Goal: Task Accomplishment & Management: Manage account settings

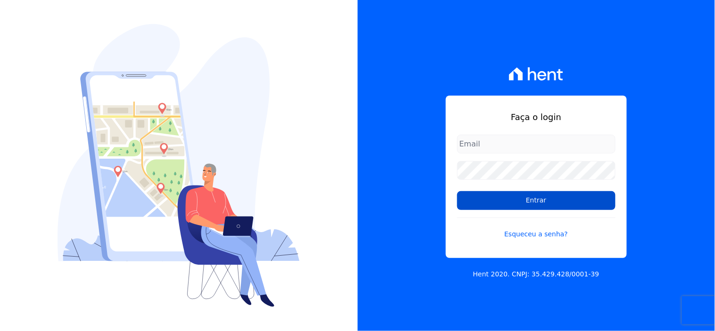
type input "[EMAIL_ADDRESS][DOMAIN_NAME]"
click at [481, 198] on input "Entrar" at bounding box center [536, 200] width 158 height 19
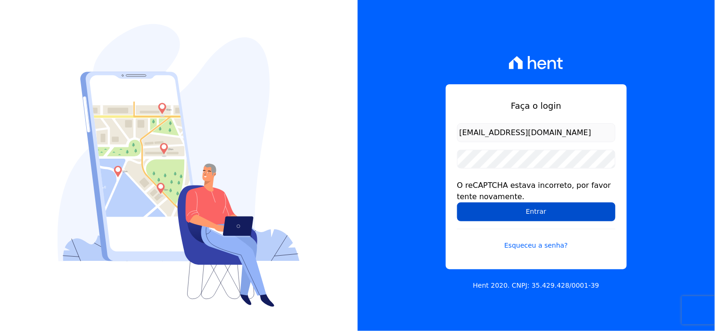
click at [477, 212] on input "Entrar" at bounding box center [536, 212] width 158 height 19
click at [483, 208] on input "Entrar" at bounding box center [536, 212] width 158 height 19
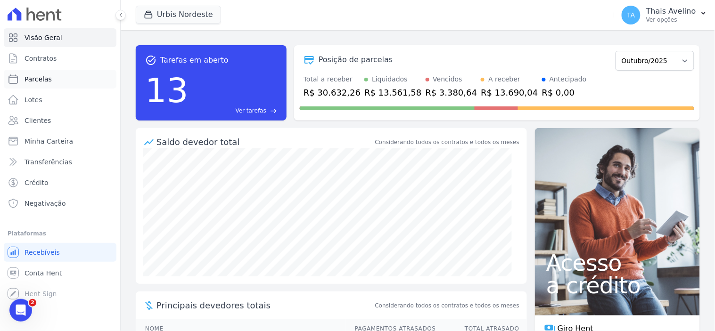
click at [55, 79] on link "Parcelas" at bounding box center [60, 79] width 113 height 19
select select
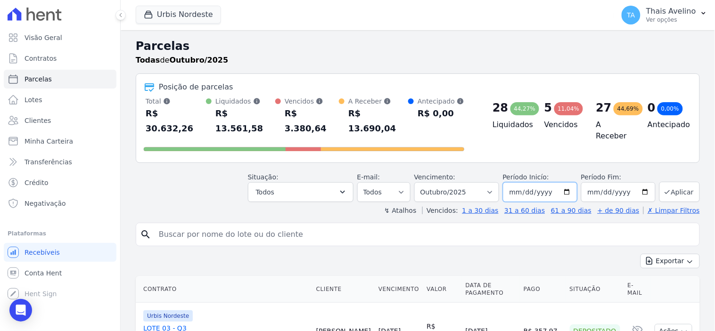
click at [522, 182] on input "2025-10-01" at bounding box center [540, 192] width 74 height 20
type input "0205-09-01"
type input "2024-09-01"
click at [676, 182] on button "Aplicar" at bounding box center [679, 192] width 41 height 20
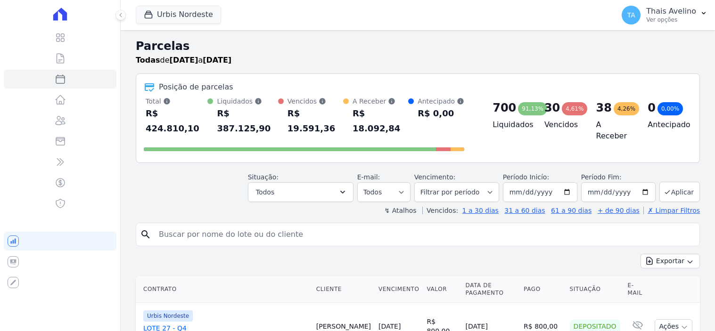
select select
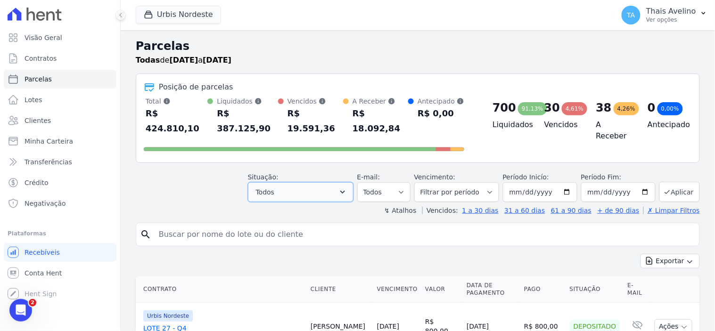
click at [299, 184] on button "Todos" at bounding box center [301, 192] width 106 height 20
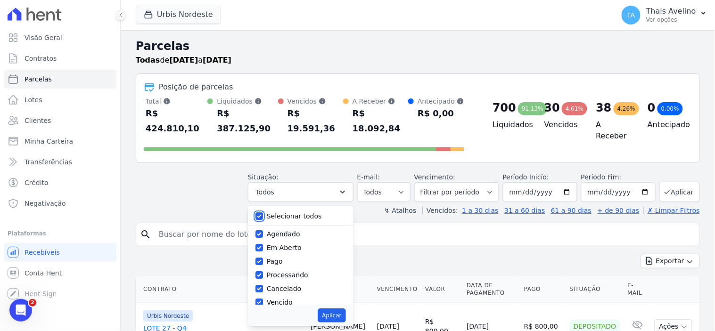
click at [263, 212] on input "Selecionar todos" at bounding box center [259, 216] width 8 height 8
checkbox input "false"
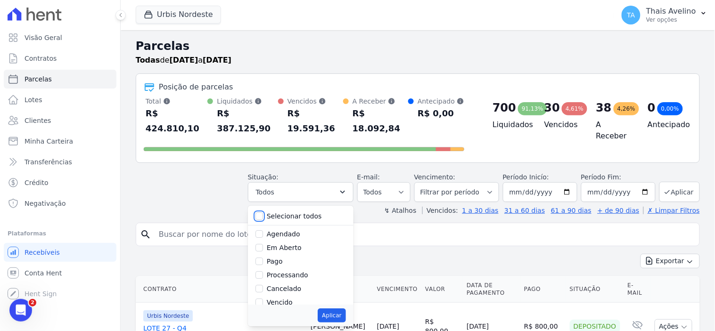
checkbox input "false"
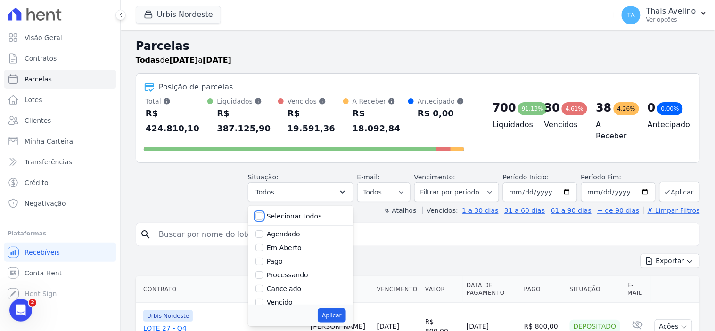
checkbox input "false"
click at [263, 299] on input "Vencido" at bounding box center [259, 303] width 8 height 8
checkbox input "true"
click at [340, 305] on div "Aplicar" at bounding box center [301, 316] width 106 height 22
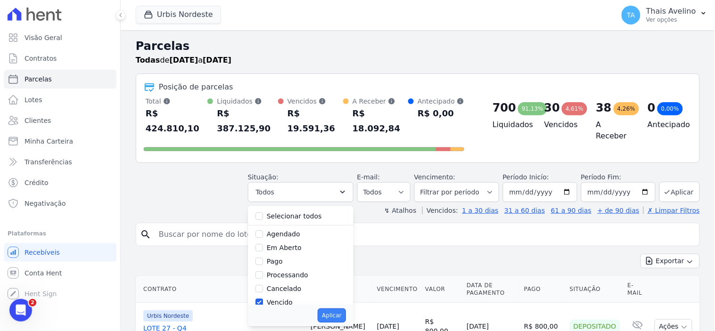
click at [337, 309] on button "Aplicar" at bounding box center [332, 316] width 28 height 14
select select "overdue"
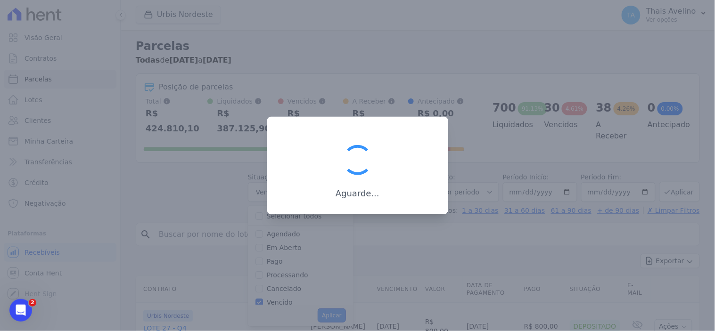
scroll to position [18, 0]
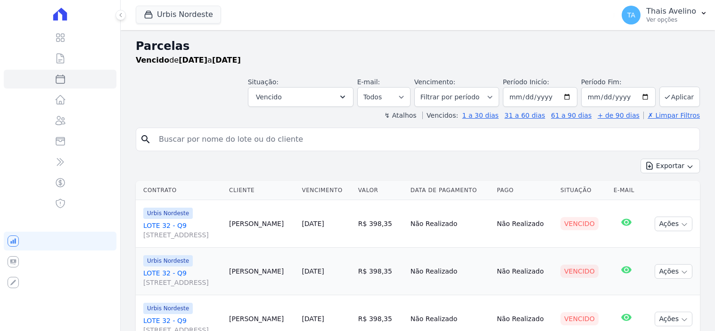
select select
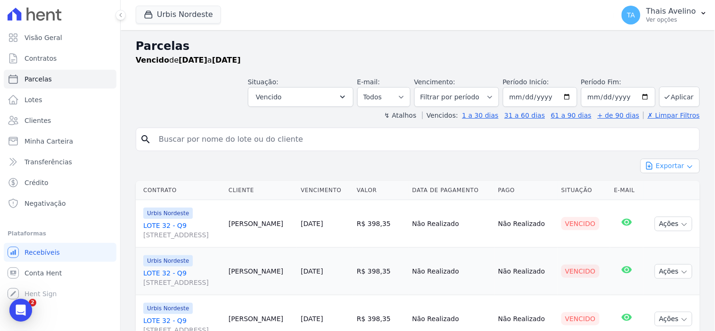
click at [657, 168] on button "Exportar" at bounding box center [669, 166] width 59 height 15
click at [667, 201] on span "Exportar CSV" at bounding box center [669, 204] width 50 height 9
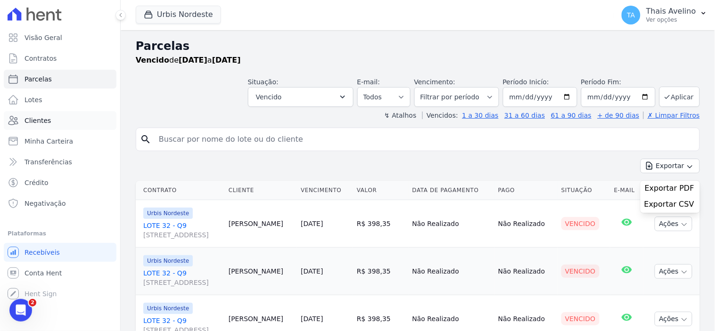
click at [72, 121] on link "Clientes" at bounding box center [60, 120] width 113 height 19
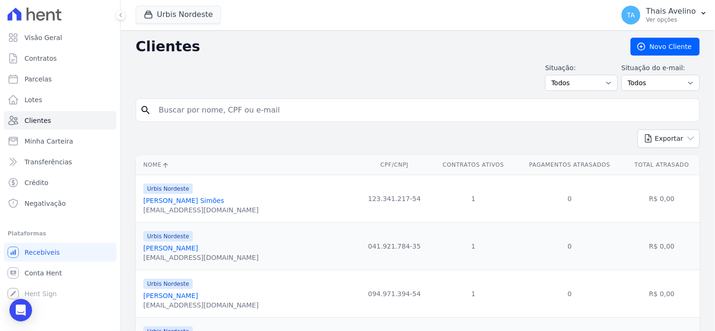
click at [250, 120] on div "search" at bounding box center [418, 110] width 564 height 24
click at [239, 111] on input "search" at bounding box center [424, 110] width 542 height 19
type input "jarycia"
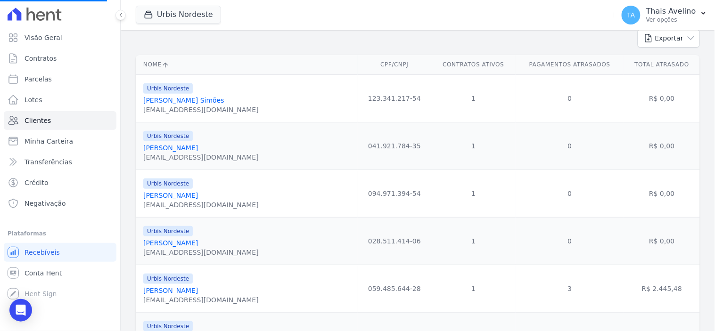
scroll to position [105, 0]
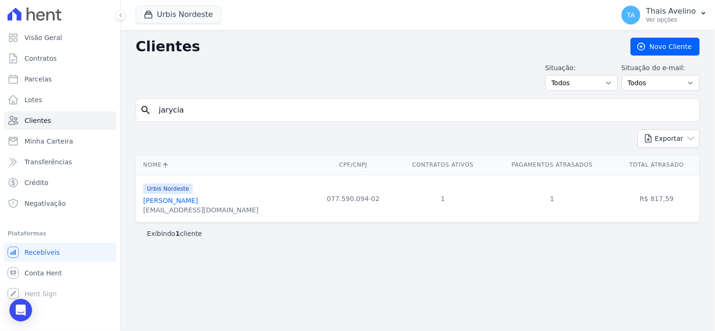
click at [172, 198] on link "Jarycia Joyce Santos Silva" at bounding box center [170, 201] width 55 height 8
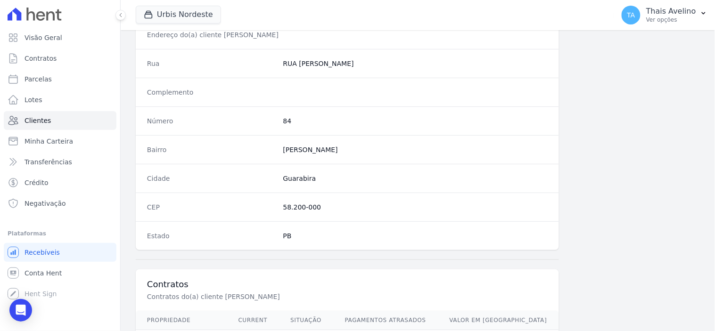
scroll to position [552, 0]
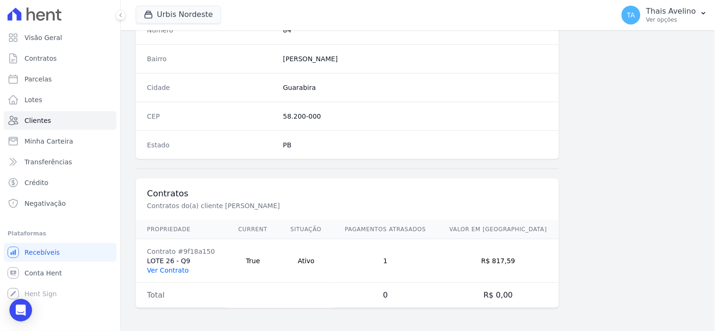
click at [172, 270] on link "Ver Contrato" at bounding box center [167, 271] width 41 height 8
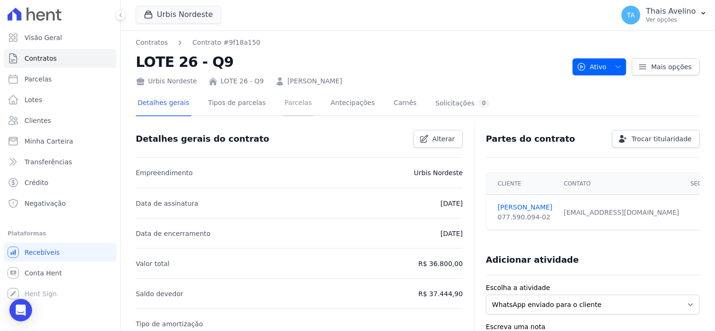
click at [288, 105] on link "Parcelas" at bounding box center [298, 103] width 31 height 25
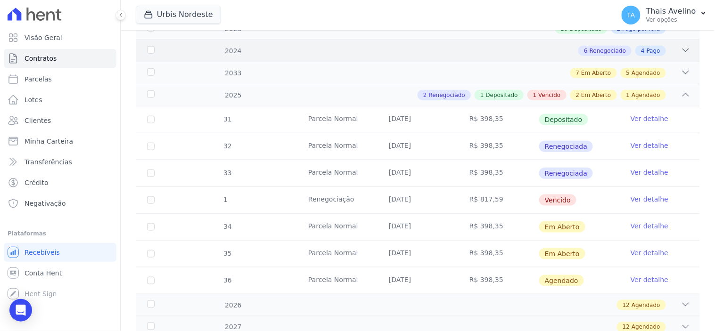
scroll to position [209, 0]
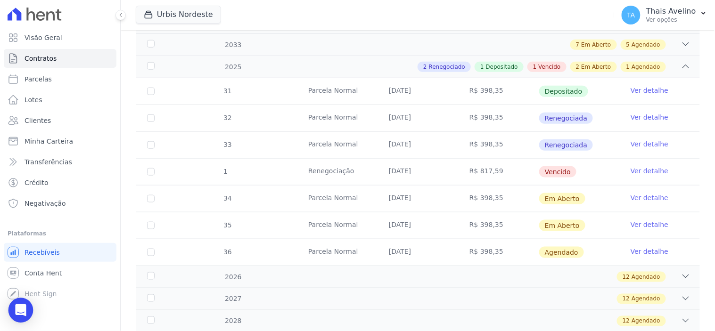
drag, startPoint x: 22, startPoint y: 311, endPoint x: 30, endPoint y: 300, distance: 14.2
click at [22, 311] on icon "Open Intercom Messenger" at bounding box center [20, 310] width 11 height 12
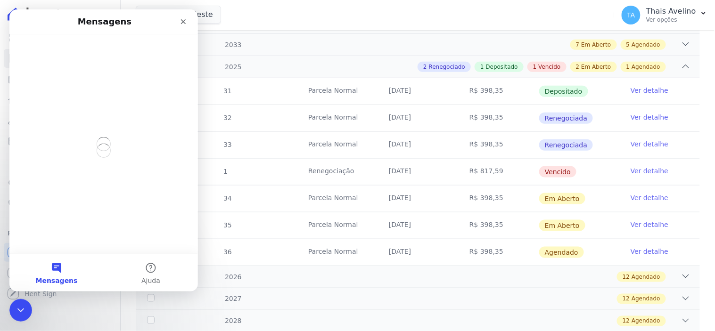
scroll to position [0, 0]
click at [184, 24] on icon "Fechar" at bounding box center [183, 21] width 8 height 8
